Goal: Information Seeking & Learning: Learn about a topic

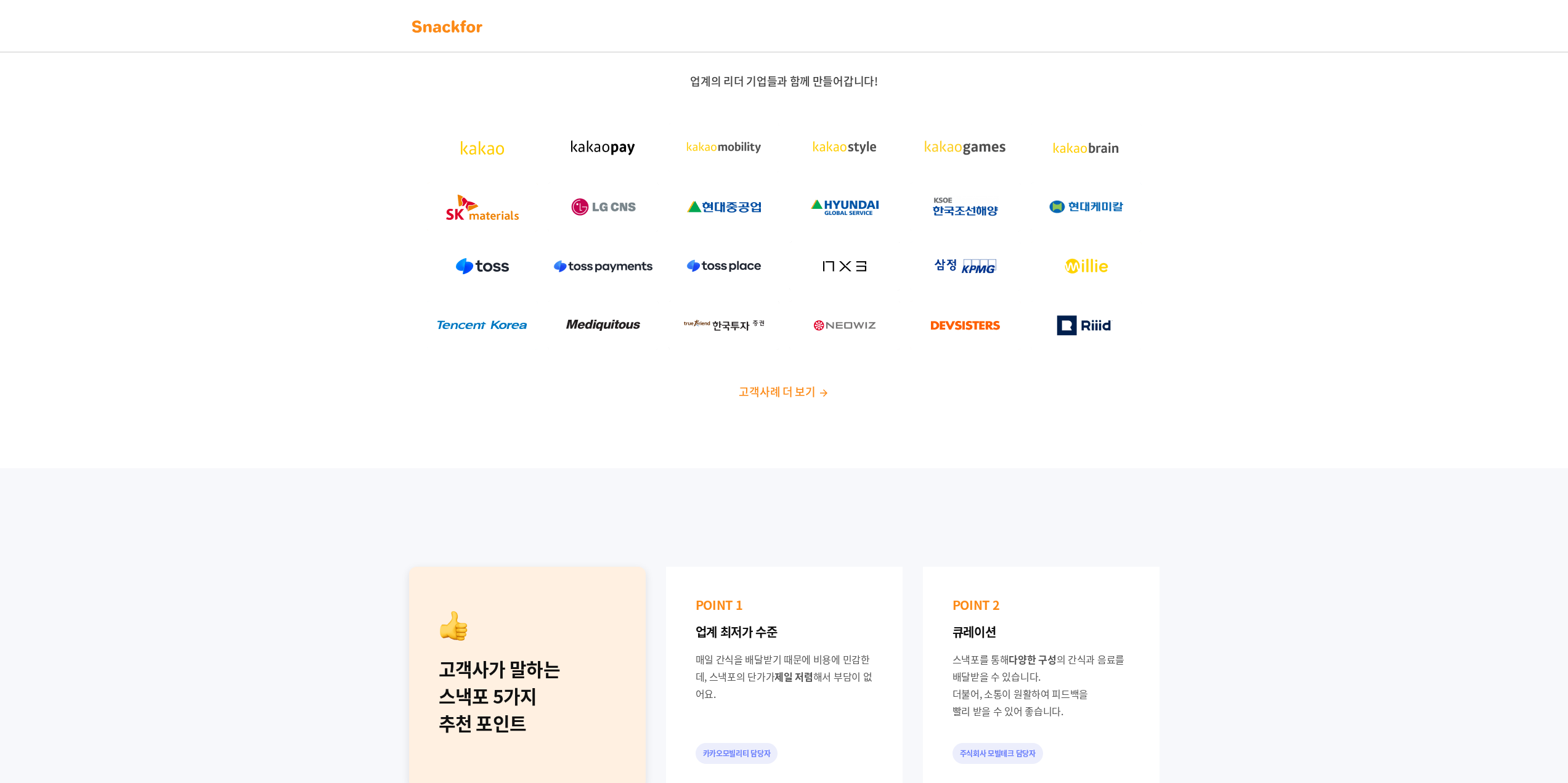
click at [442, 22] on img at bounding box center [448, 27] width 78 height 20
click at [824, 83] on span "업계의 리더 기업들과 함께 만들어갑니다!" at bounding box center [783, 81] width 187 height 17
click at [805, 391] on span "고객사례 더 보기" at bounding box center [777, 391] width 76 height 17
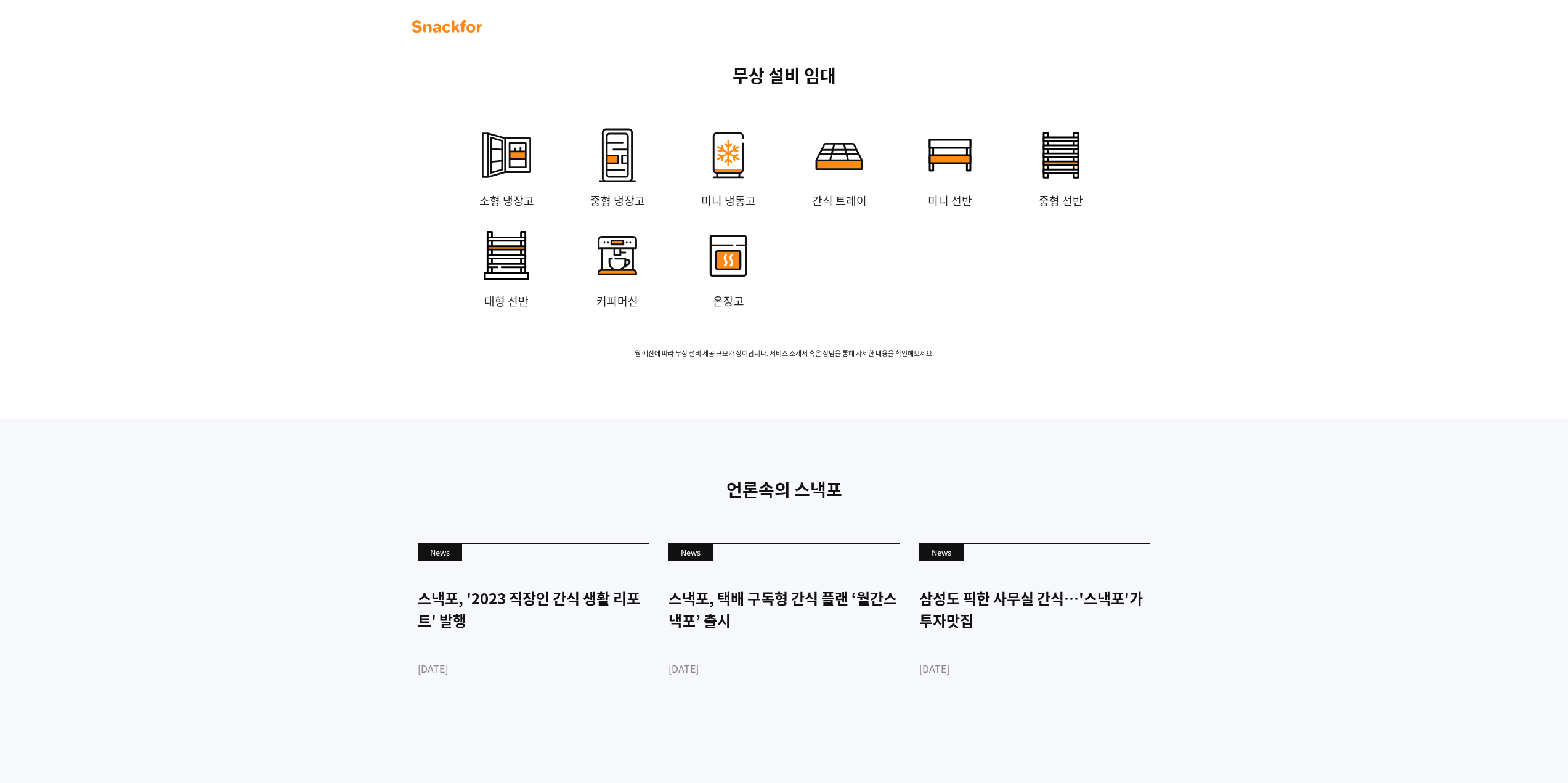
scroll to position [2679, 0]
